Goal: Obtain resource: Download file/media

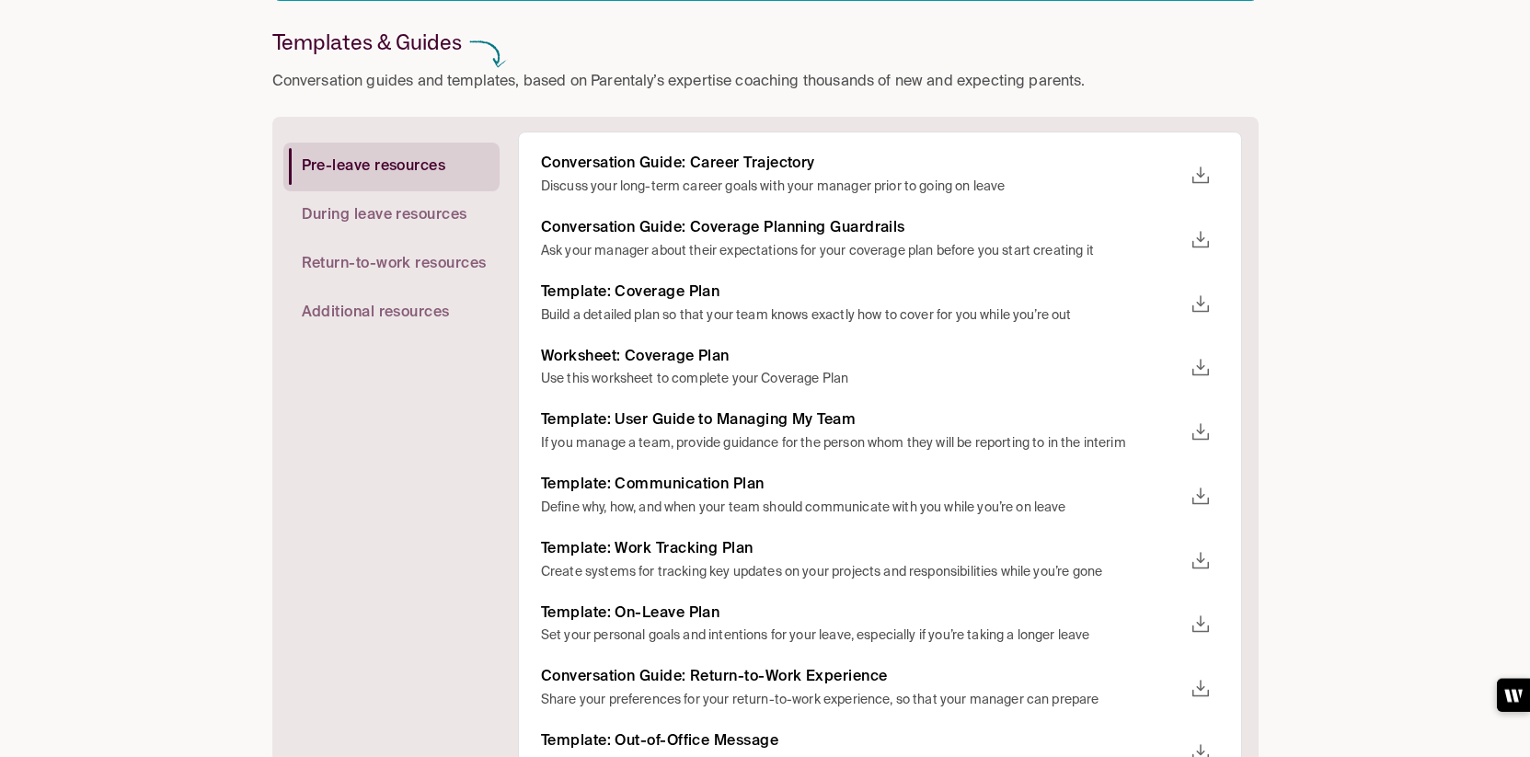
scroll to position [343, 0]
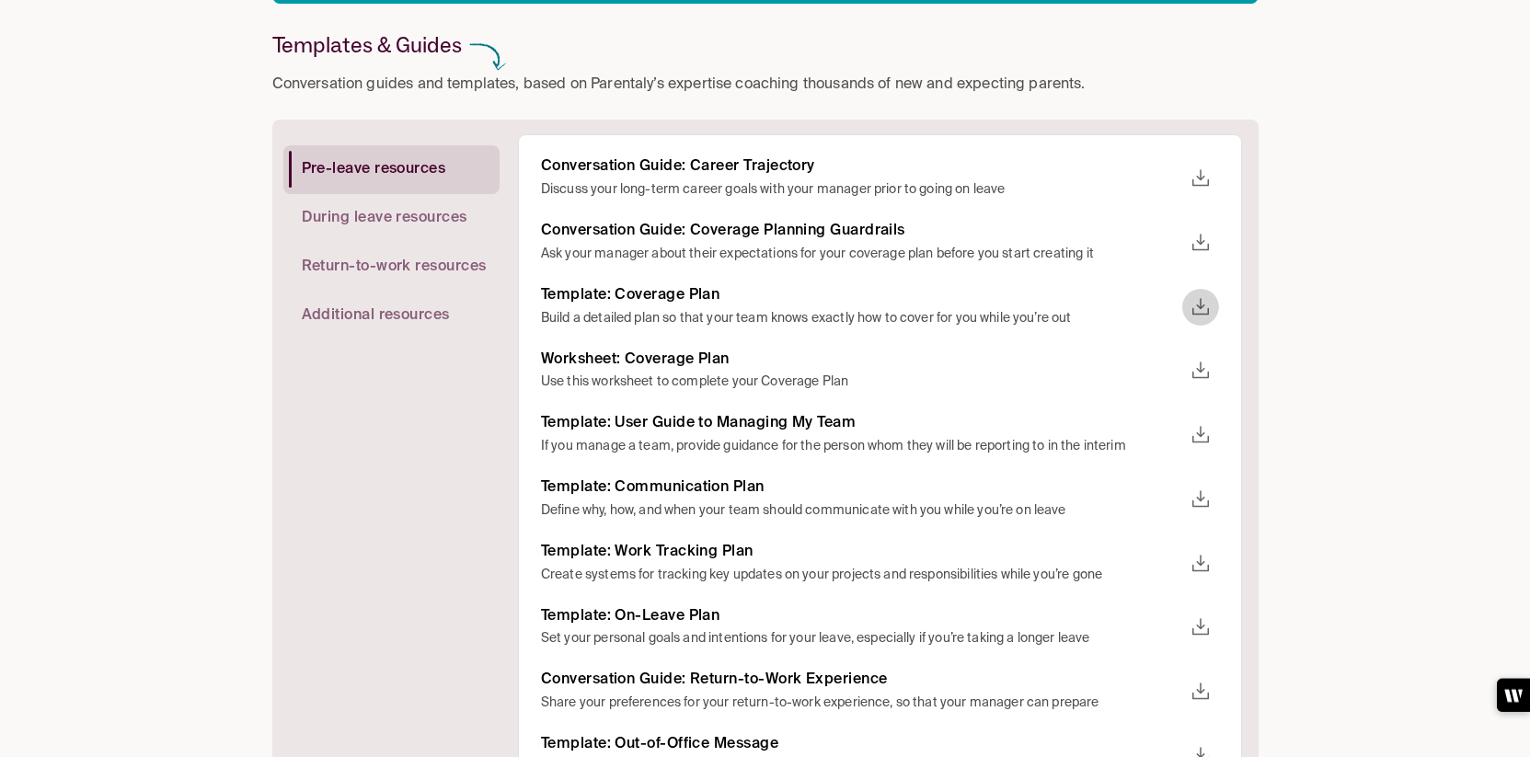
click at [1194, 309] on icon "download" at bounding box center [1201, 307] width 22 height 22
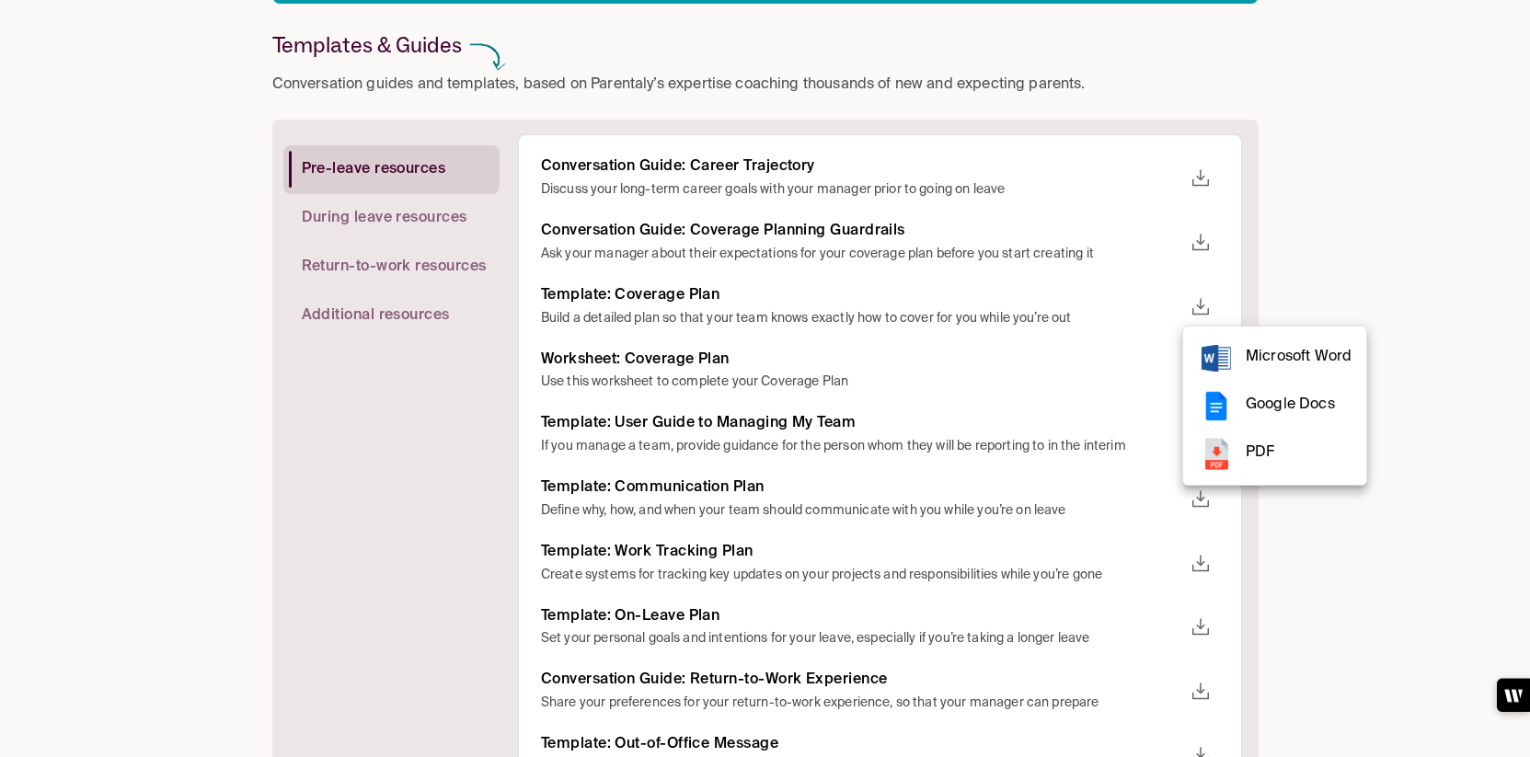
click at [1254, 365] on span "Microsoft Word" at bounding box center [1299, 357] width 106 height 25
click at [1501, 304] on div at bounding box center [765, 378] width 1530 height 757
click at [1199, 369] on icon "download" at bounding box center [1201, 371] width 22 height 22
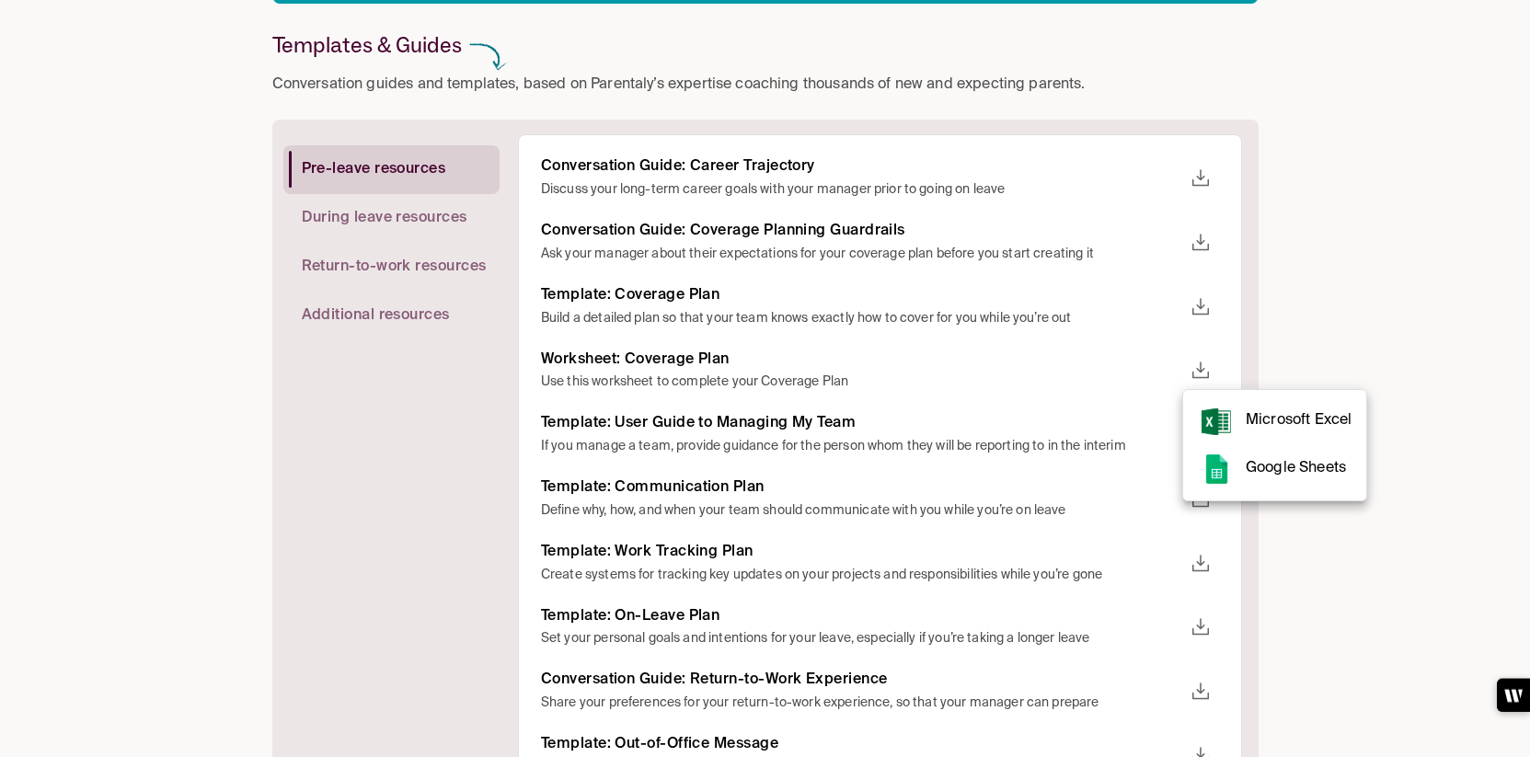
click at [1258, 416] on span "Microsoft Excel" at bounding box center [1299, 421] width 106 height 25
click at [1370, 318] on div at bounding box center [765, 378] width 1530 height 757
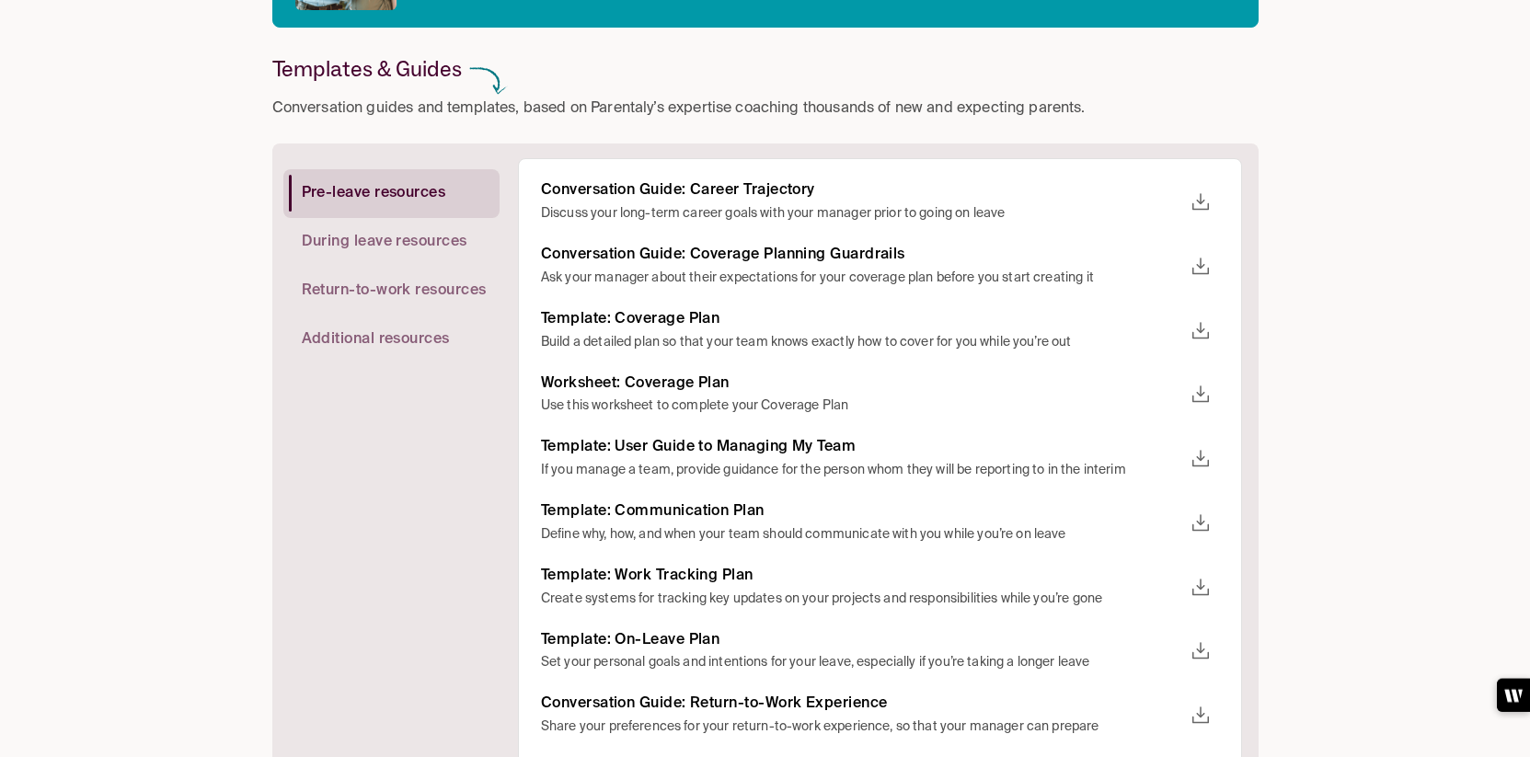
scroll to position [304, 0]
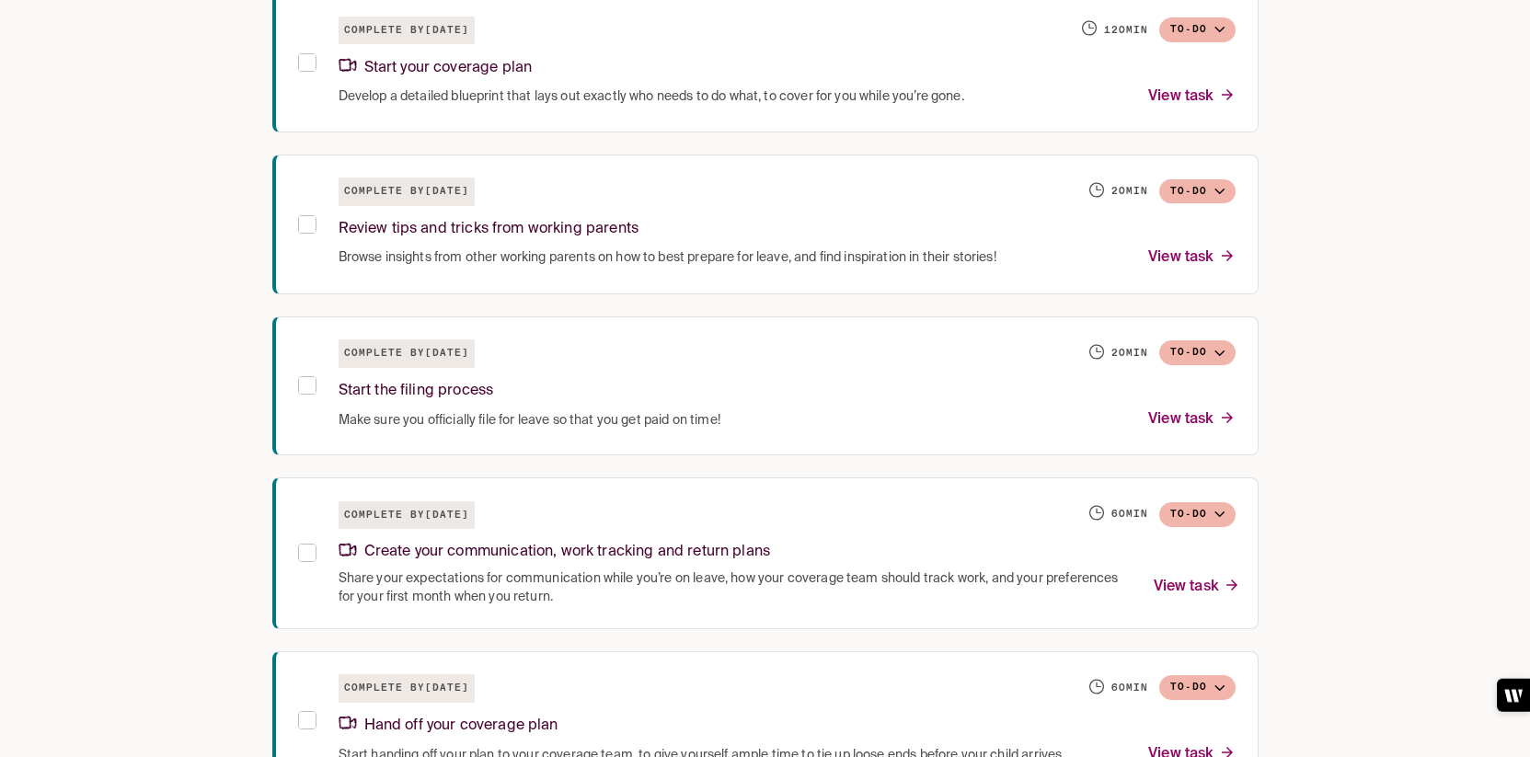
scroll to position [604, 0]
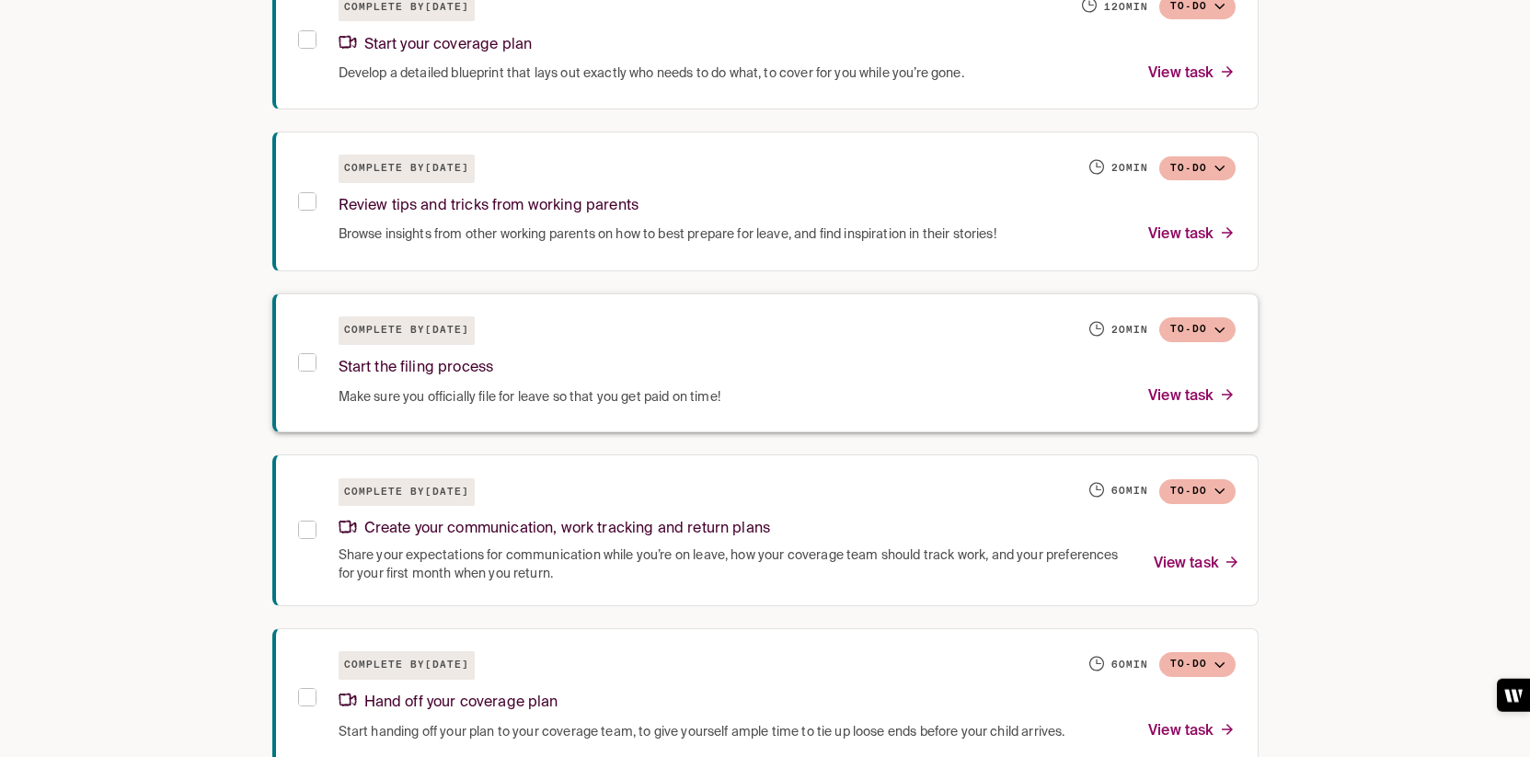
click at [1198, 398] on p "View task" at bounding box center [1191, 397] width 86 height 25
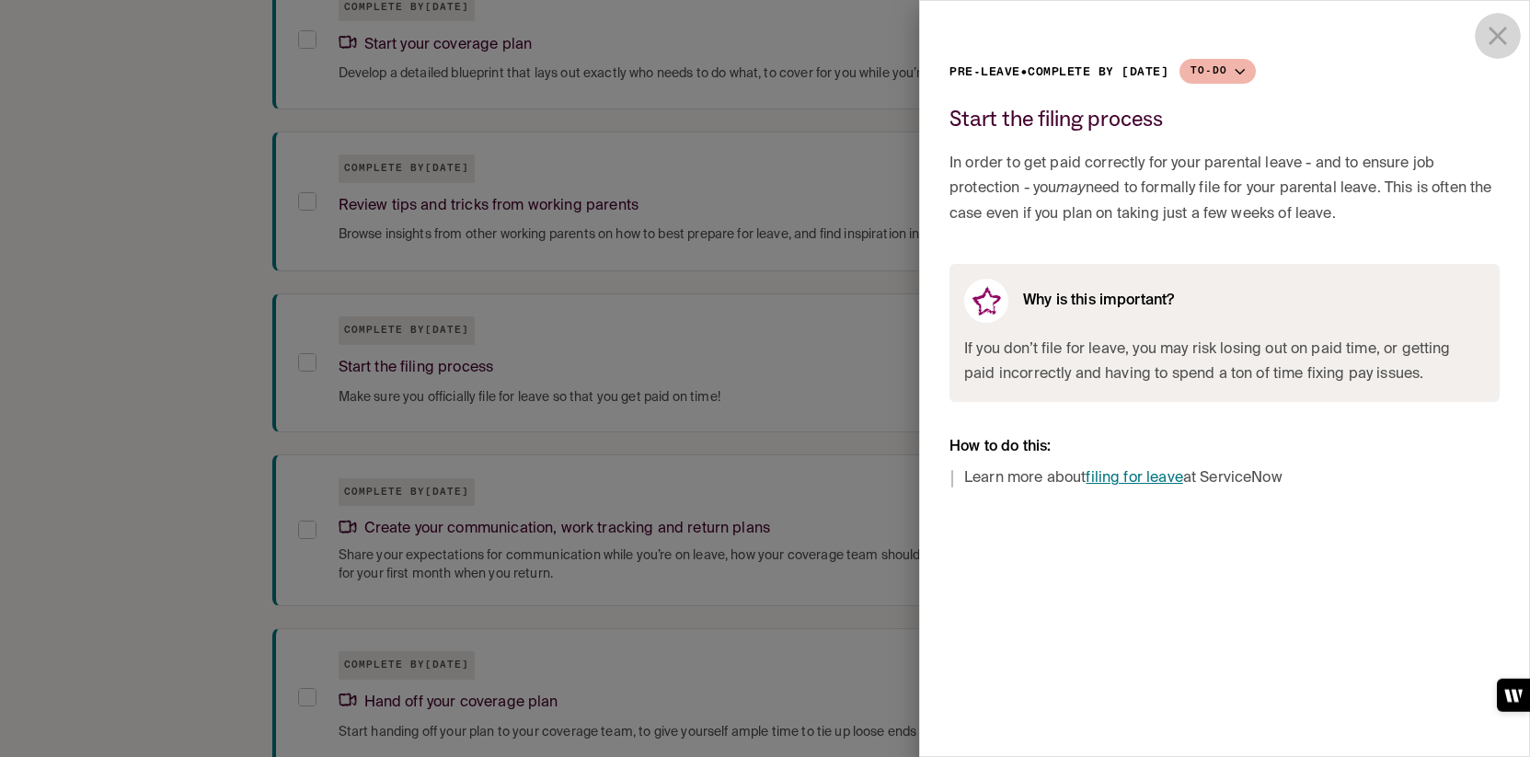
click at [1491, 40] on icon "close drawer" at bounding box center [1497, 35] width 31 height 31
